Goal: Book appointment/travel/reservation

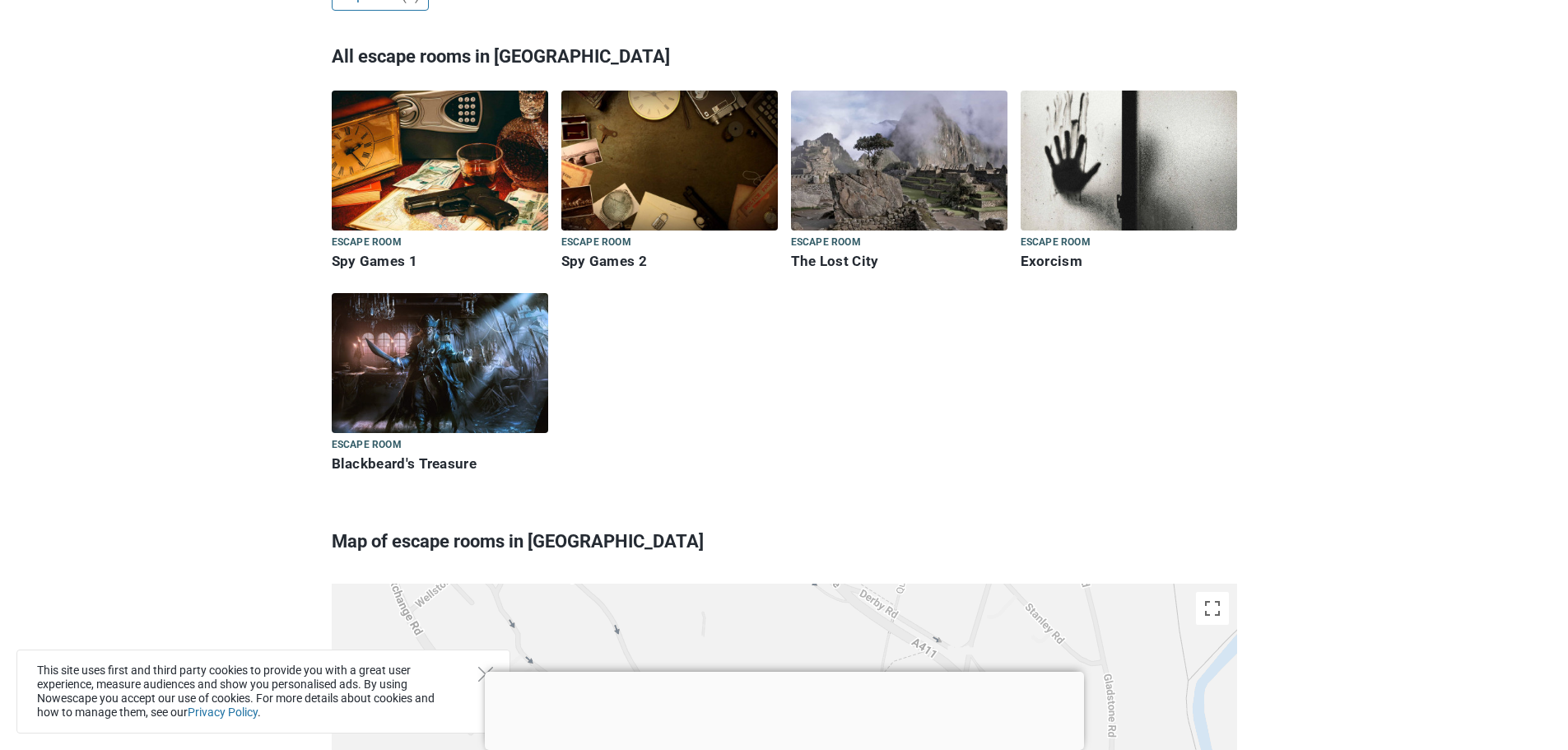
scroll to position [494, 0]
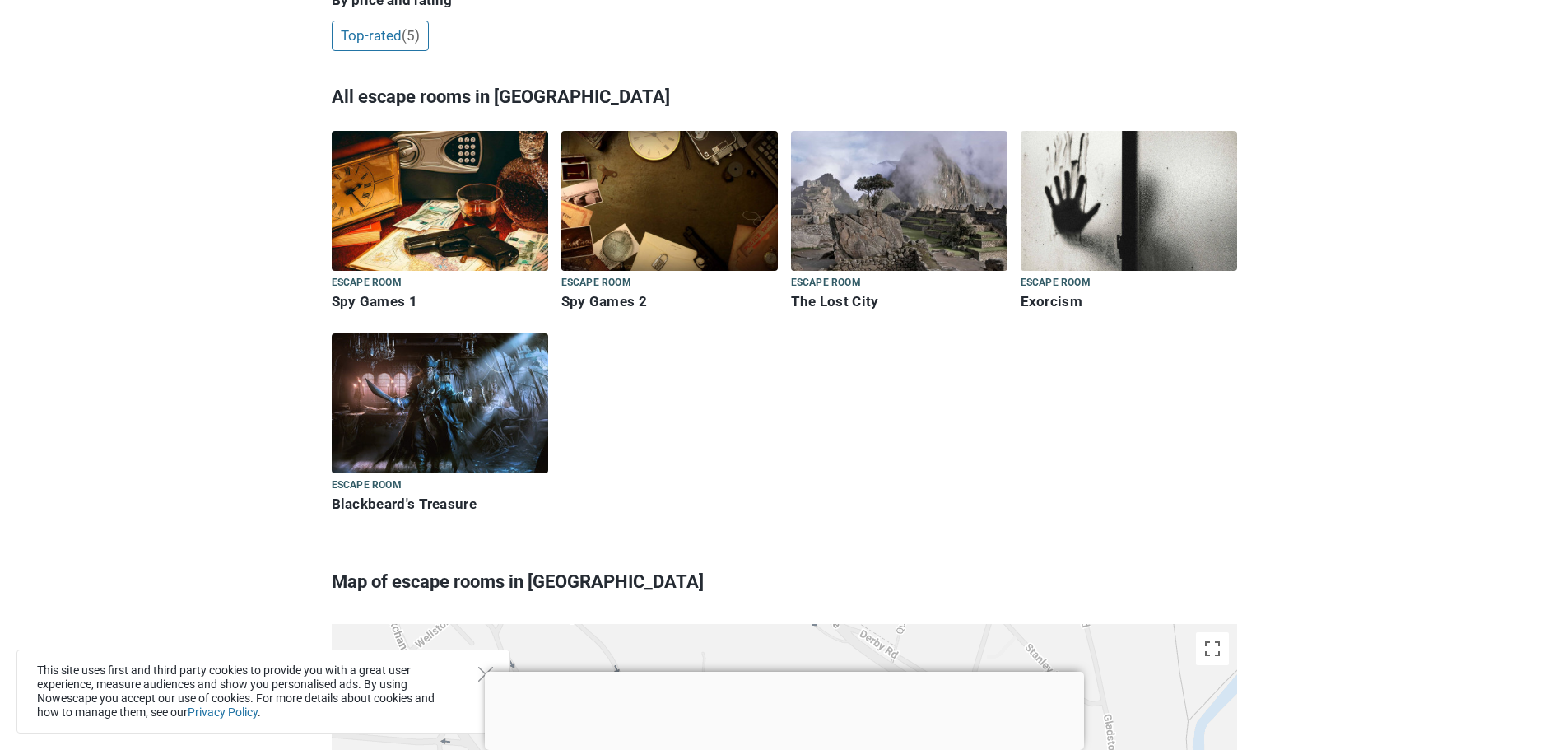
click at [1088, 199] on img at bounding box center [1129, 201] width 217 height 140
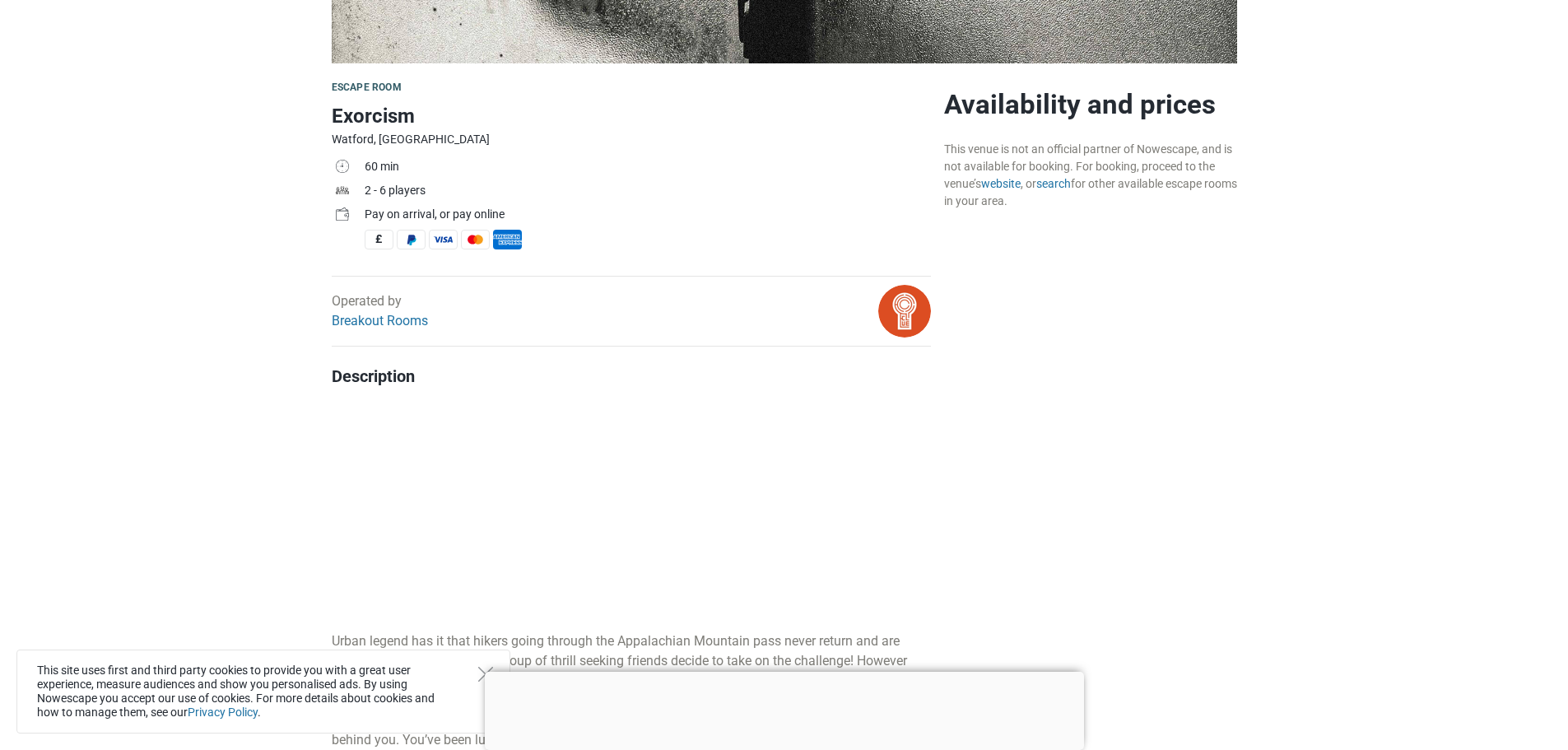
scroll to position [354, 0]
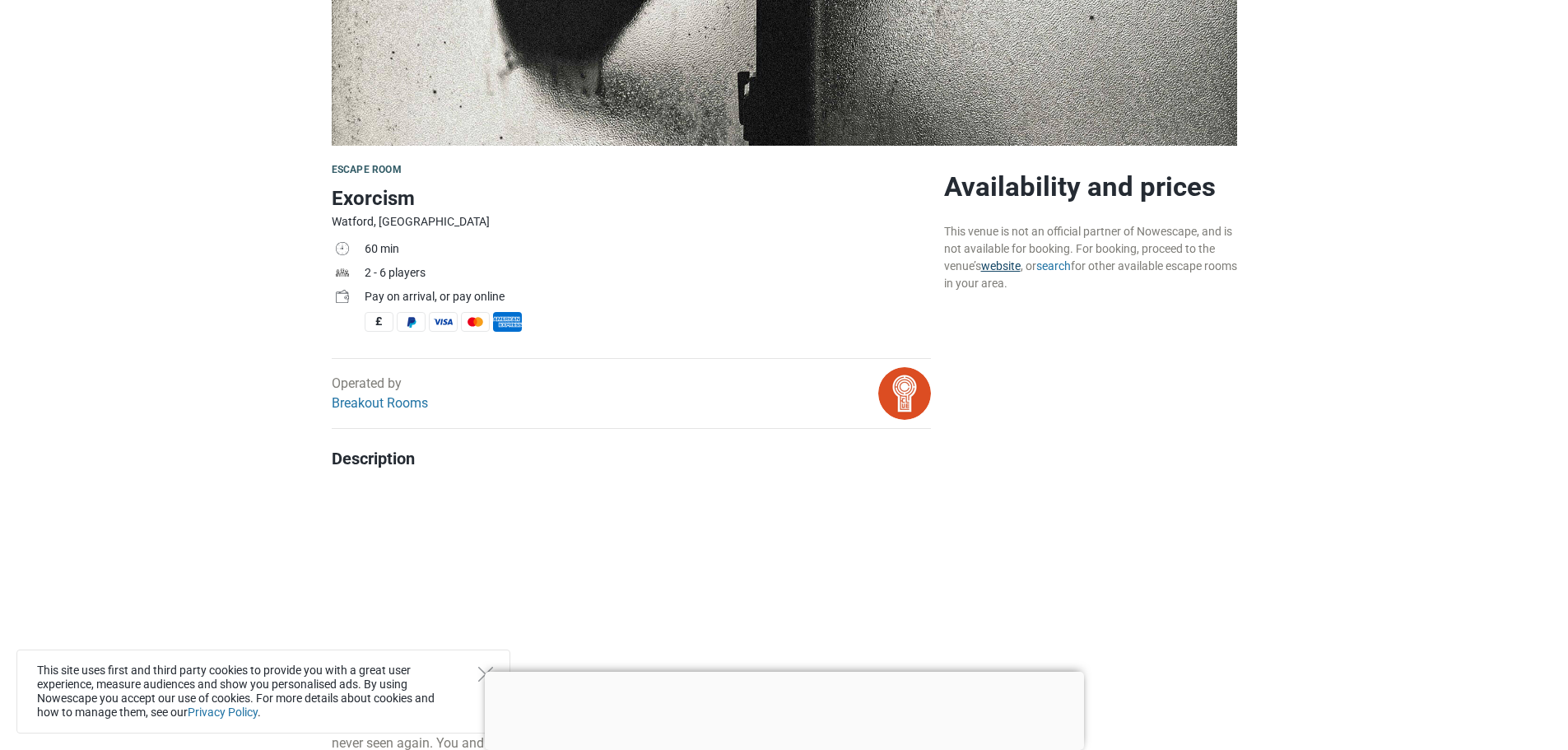
click at [1007, 267] on link "website" at bounding box center [1001, 265] width 39 height 13
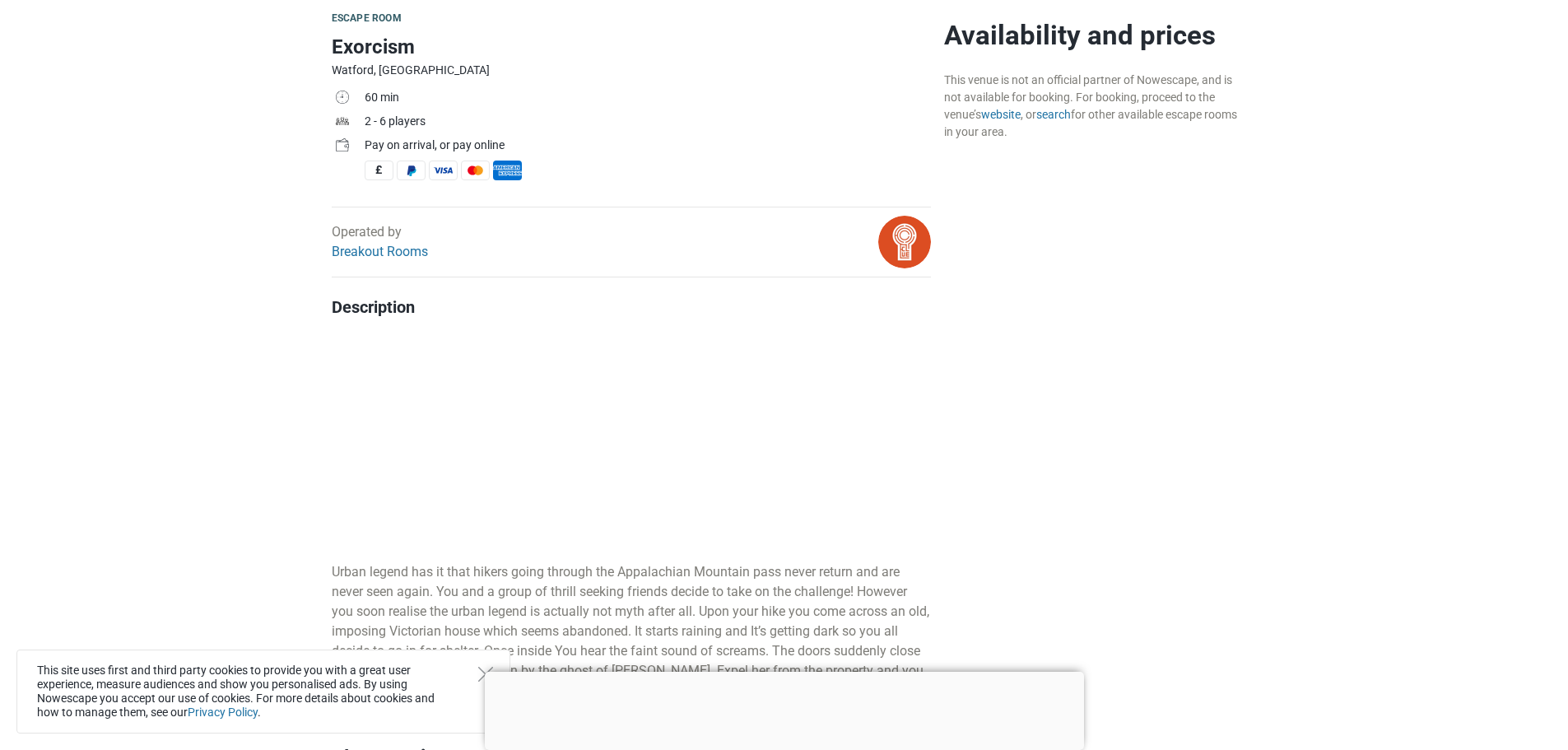
scroll to position [683, 0]
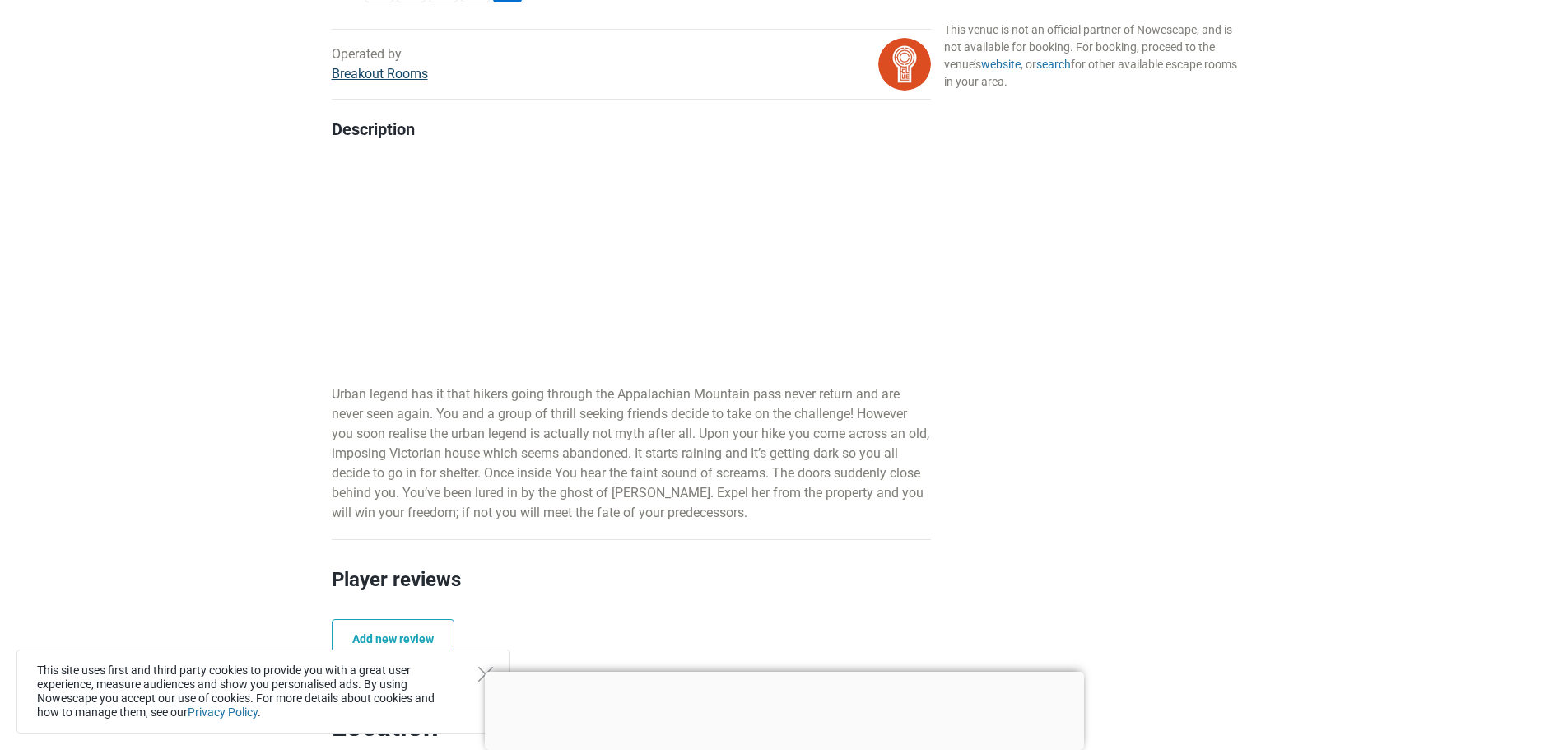
click at [365, 77] on link "Breakout Rooms" at bounding box center [380, 74] width 96 height 16
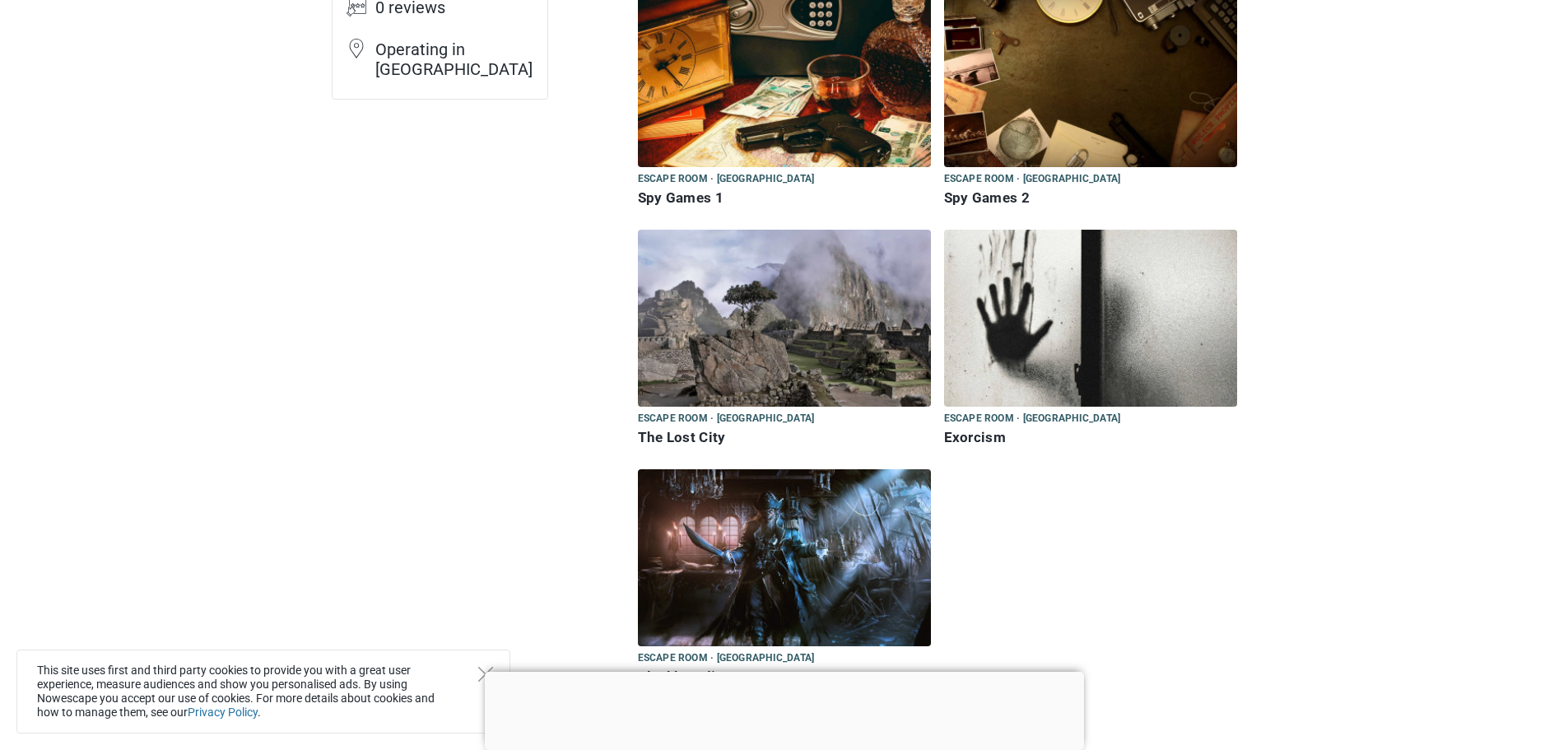
scroll to position [247, 0]
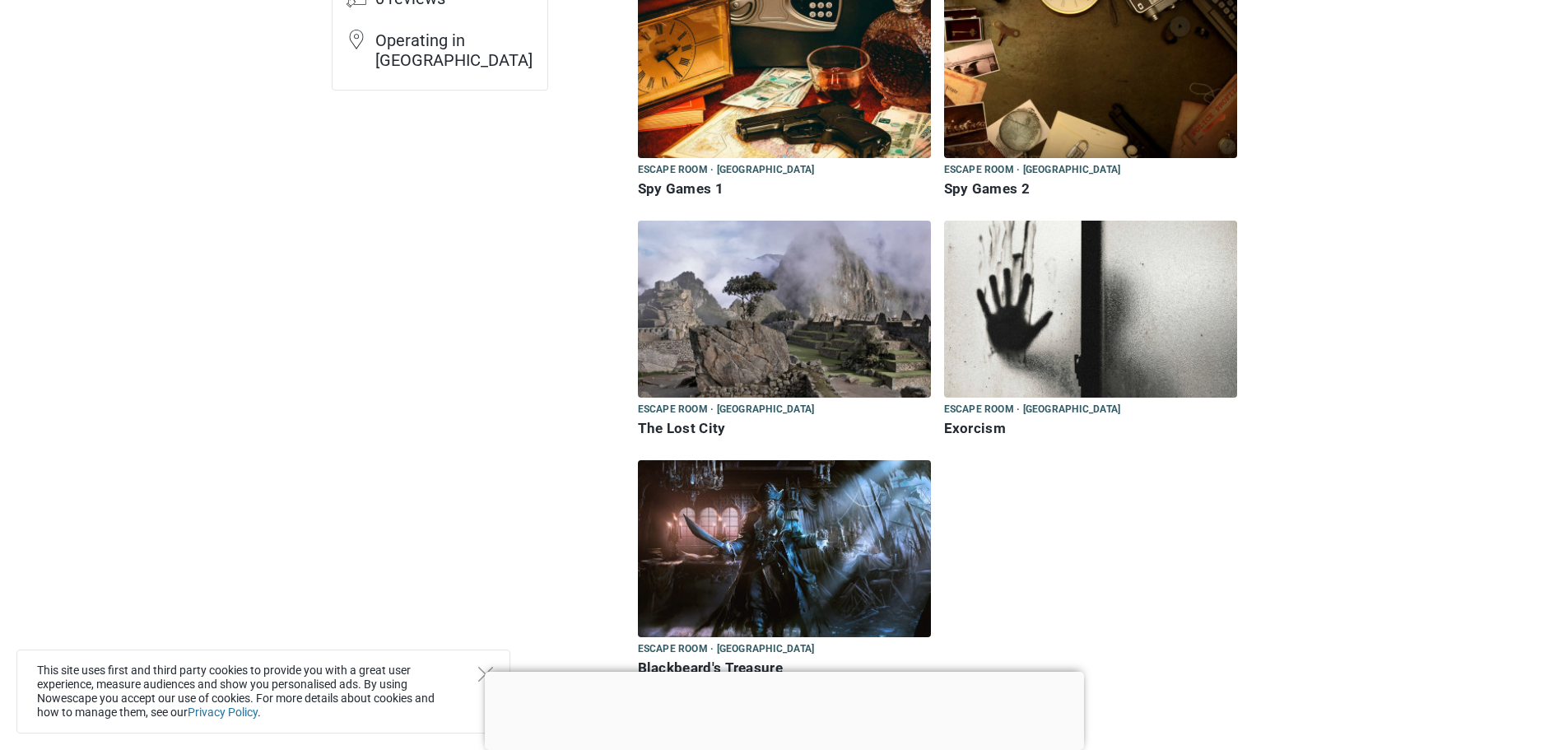
click at [1032, 347] on img at bounding box center [1091, 309] width 293 height 177
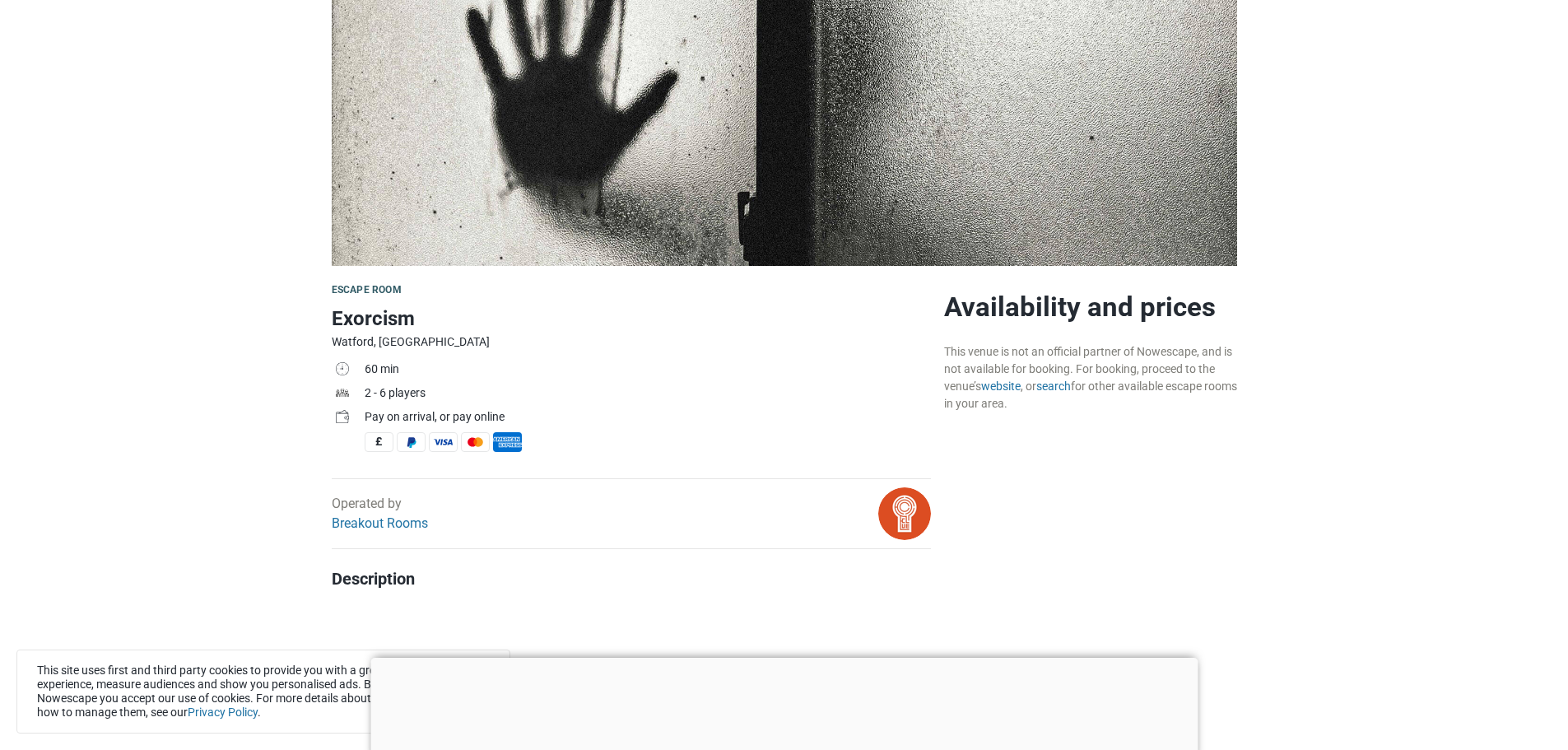
scroll to position [247, 0]
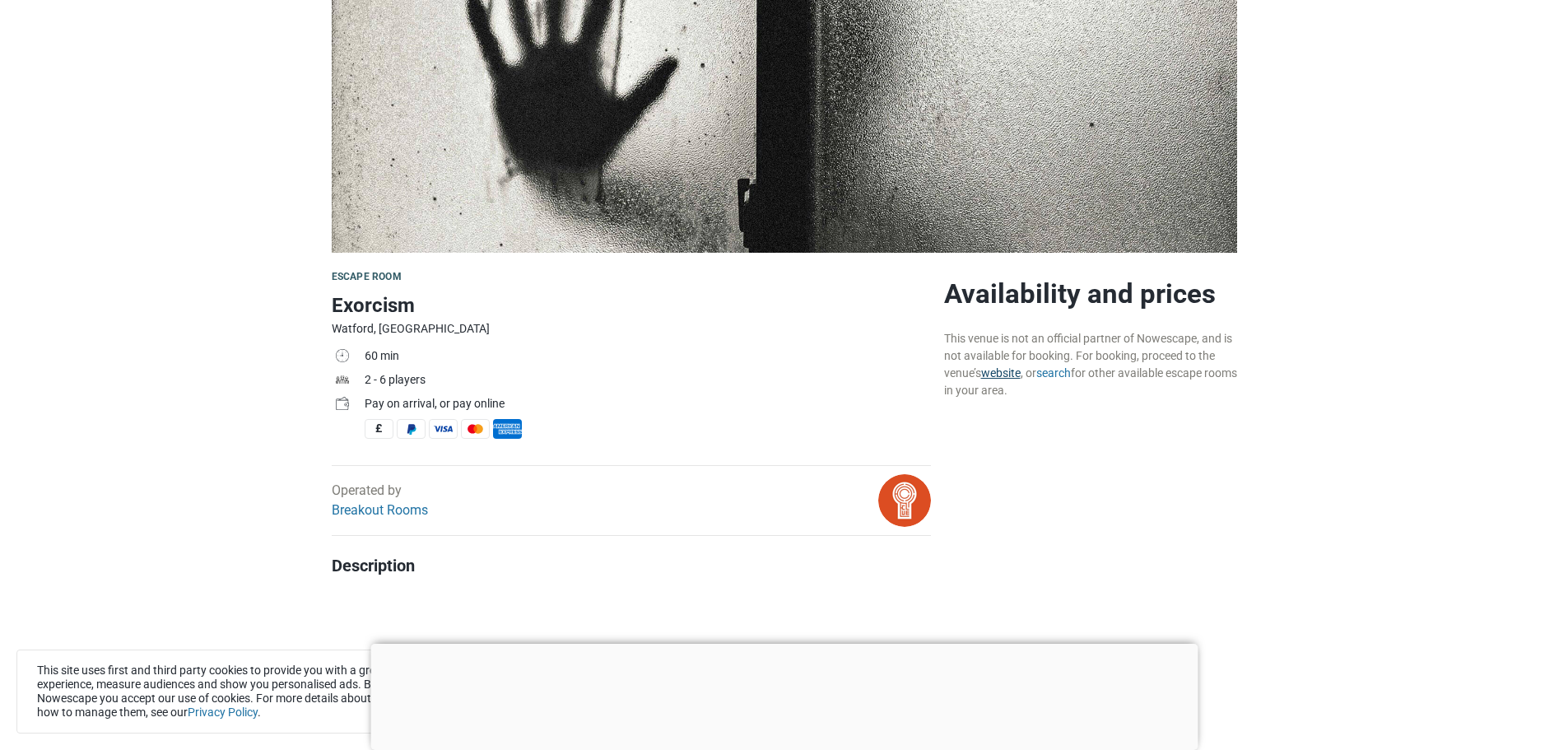
click at [1004, 370] on link "website" at bounding box center [1001, 372] width 39 height 13
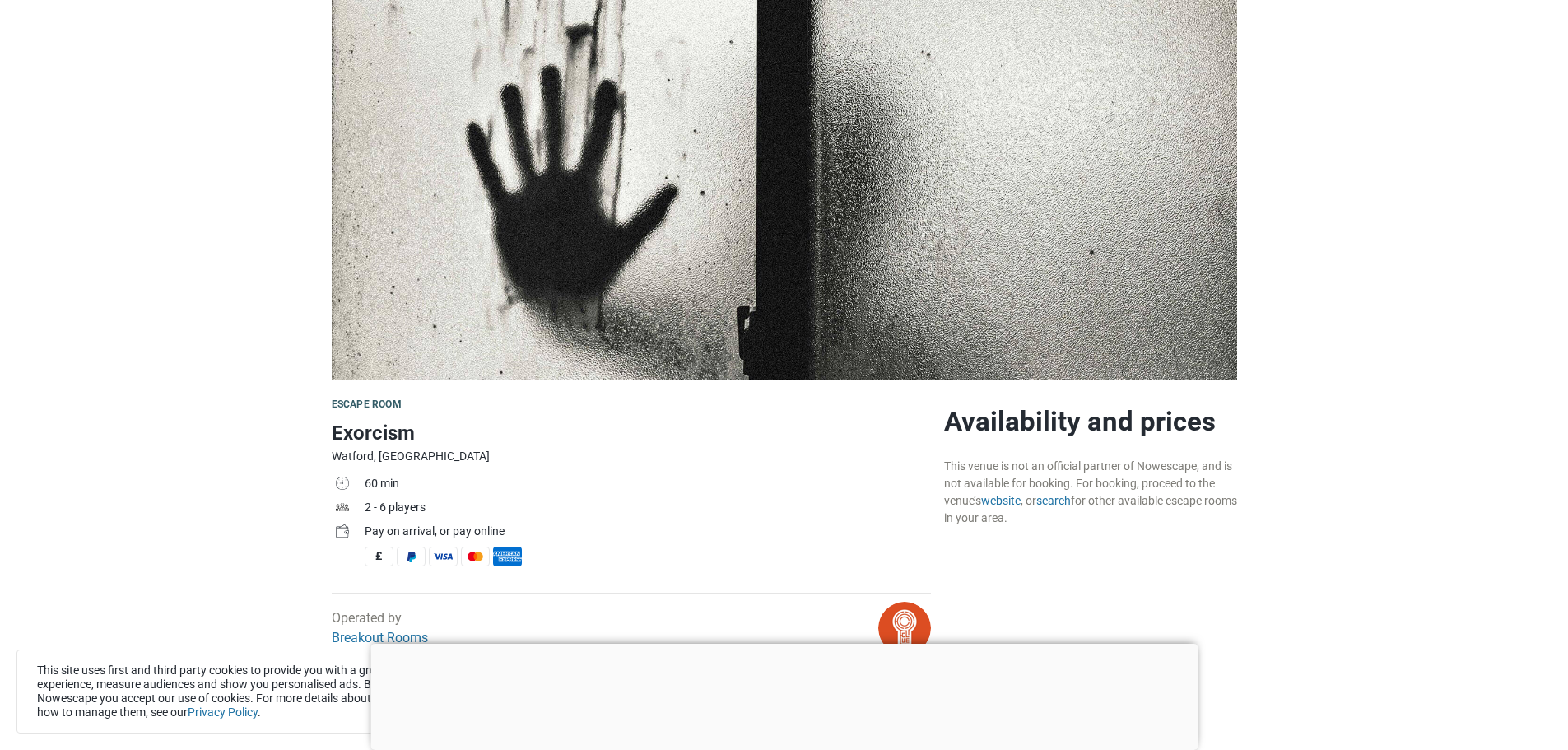
scroll to position [0, 0]
